Goal: Information Seeking & Learning: Learn about a topic

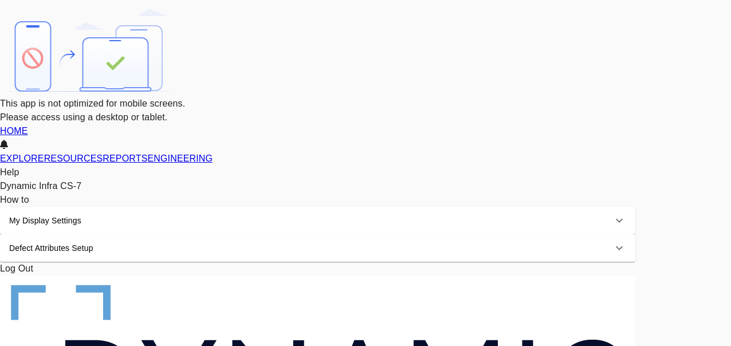
drag, startPoint x: 14, startPoint y: 20, endPoint x: 35, endPoint y: 66, distance: 50.8
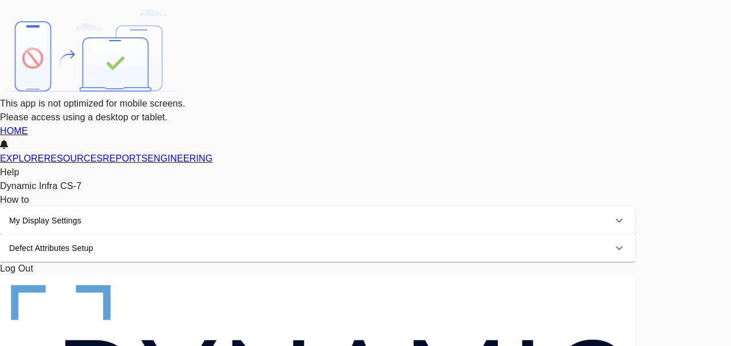
scroll to position [115, 0]
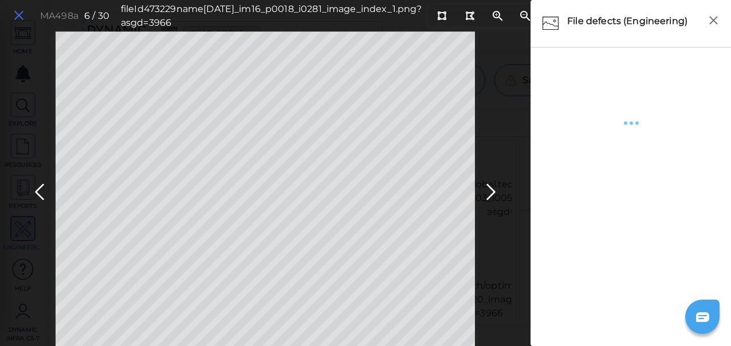
click at [19, 16] on icon at bounding box center [19, 15] width 13 height 15
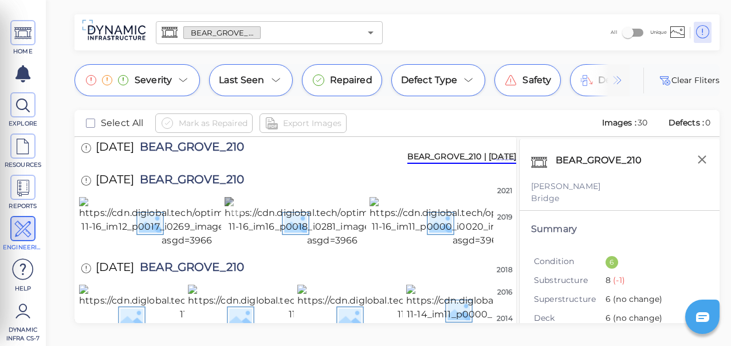
scroll to position [115, 0]
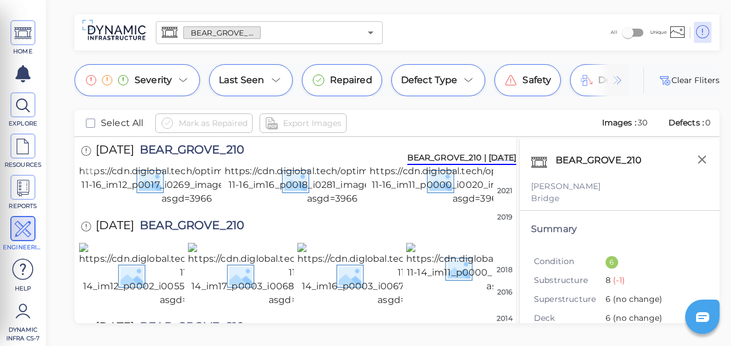
click at [180, 206] on img at bounding box center [187, 180] width 216 height 50
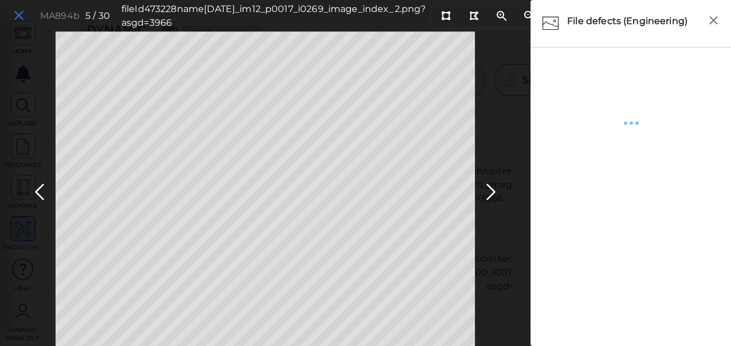
click at [19, 15] on icon at bounding box center [19, 15] width 13 height 15
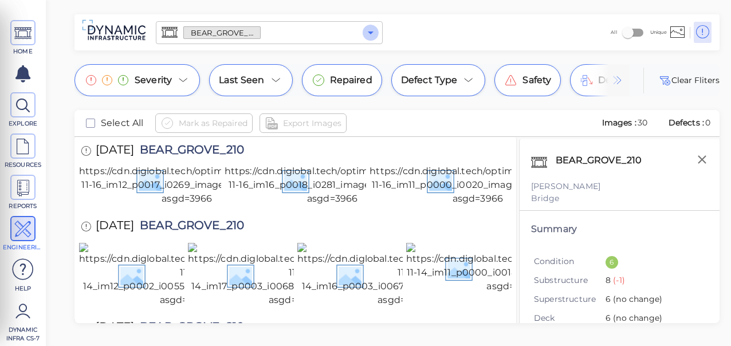
click at [370, 33] on icon "Open" at bounding box center [371, 33] width 6 height 3
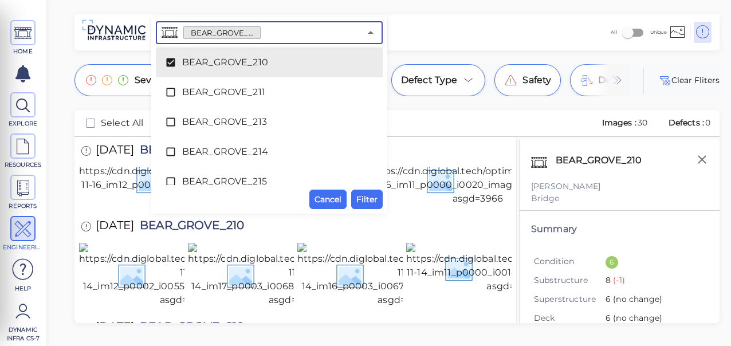
scroll to position [910, 0]
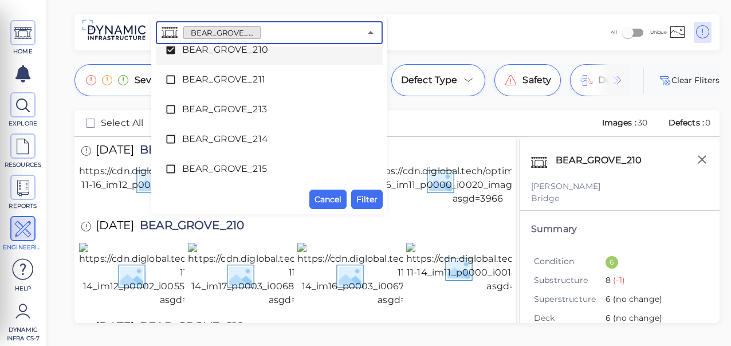
click at [172, 50] on icon at bounding box center [170, 50] width 9 height 9
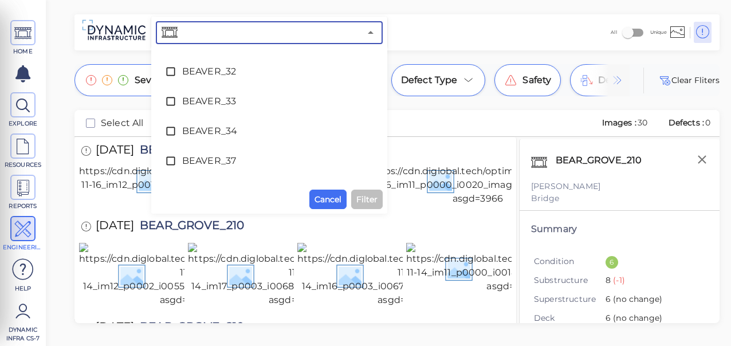
scroll to position [1516, 0]
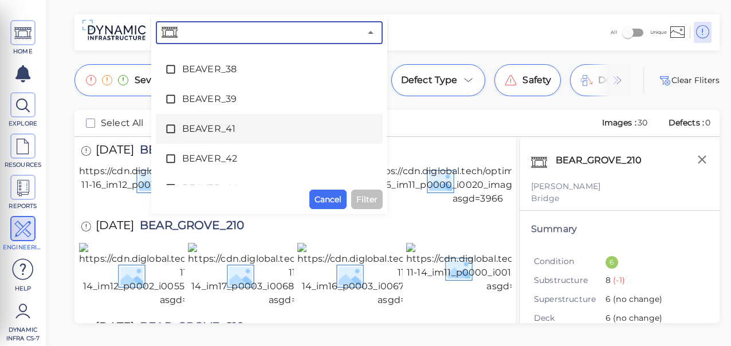
click at [172, 127] on icon at bounding box center [170, 128] width 11 height 11
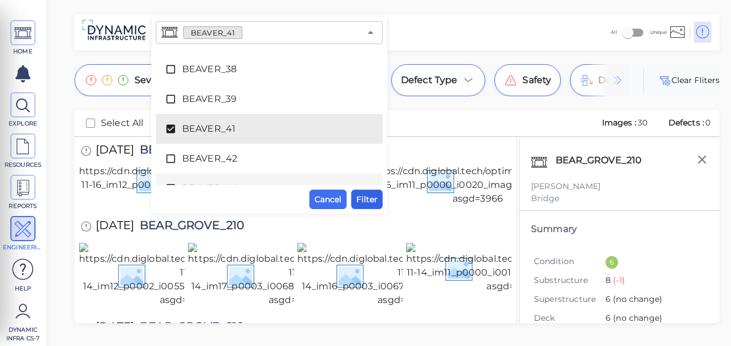
click at [376, 197] on span "Filter" at bounding box center [366, 200] width 21 height 14
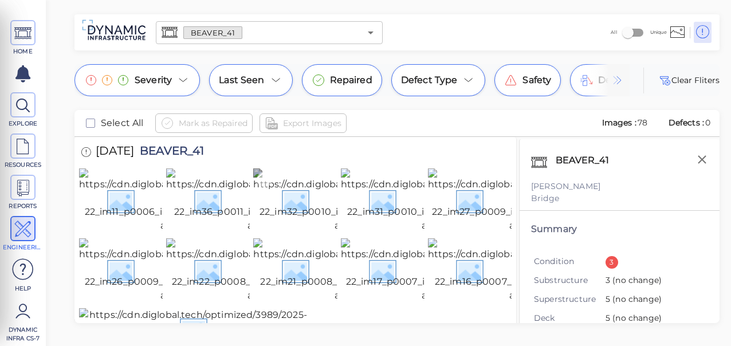
click at [293, 222] on img at bounding box center [359, 200] width 213 height 64
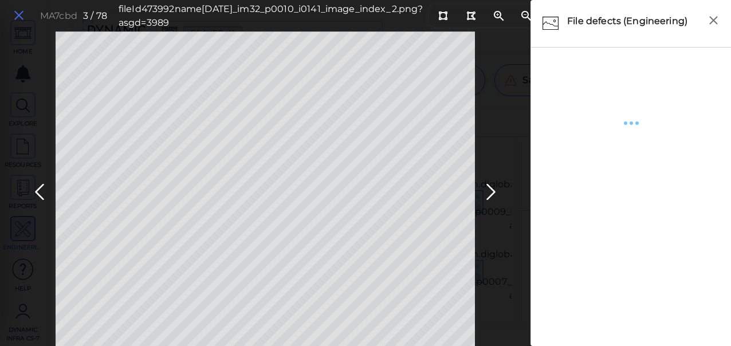
click at [18, 16] on icon at bounding box center [19, 15] width 13 height 15
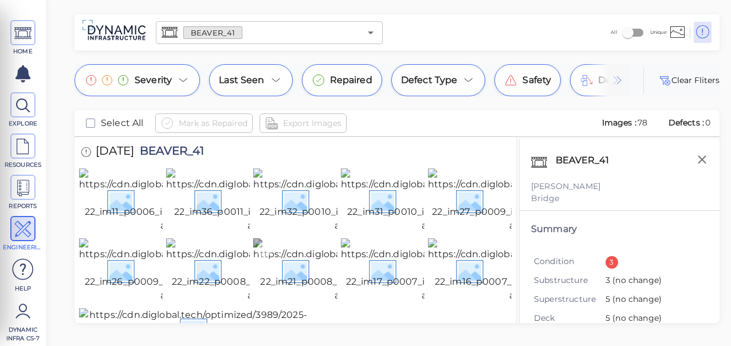
click at [304, 289] on img at bounding box center [359, 270] width 213 height 64
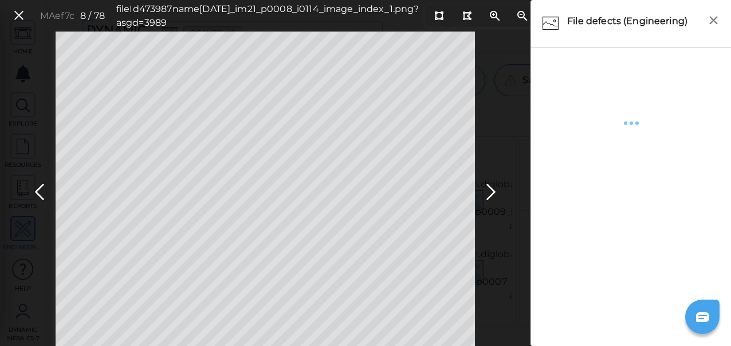
drag, startPoint x: 19, startPoint y: 18, endPoint x: 270, endPoint y: 128, distance: 274.5
click at [19, 18] on icon at bounding box center [19, 15] width 13 height 15
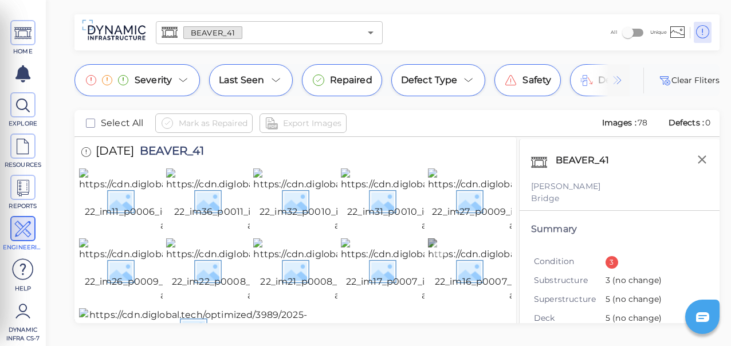
click at [472, 303] on img at bounding box center [534, 270] width 213 height 64
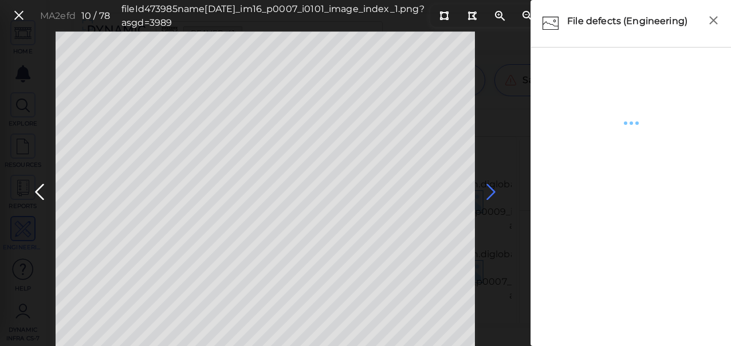
click at [493, 189] on icon at bounding box center [491, 192] width 18 height 22
click at [492, 191] on icon at bounding box center [491, 192] width 18 height 22
click at [38, 188] on icon at bounding box center [39, 192] width 18 height 22
click at [493, 195] on icon at bounding box center [491, 192] width 18 height 22
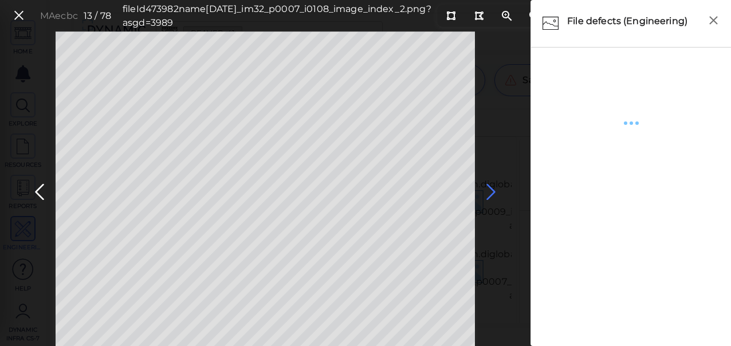
click at [493, 193] on icon at bounding box center [491, 192] width 18 height 22
